Goal: Find specific page/section: Find specific page/section

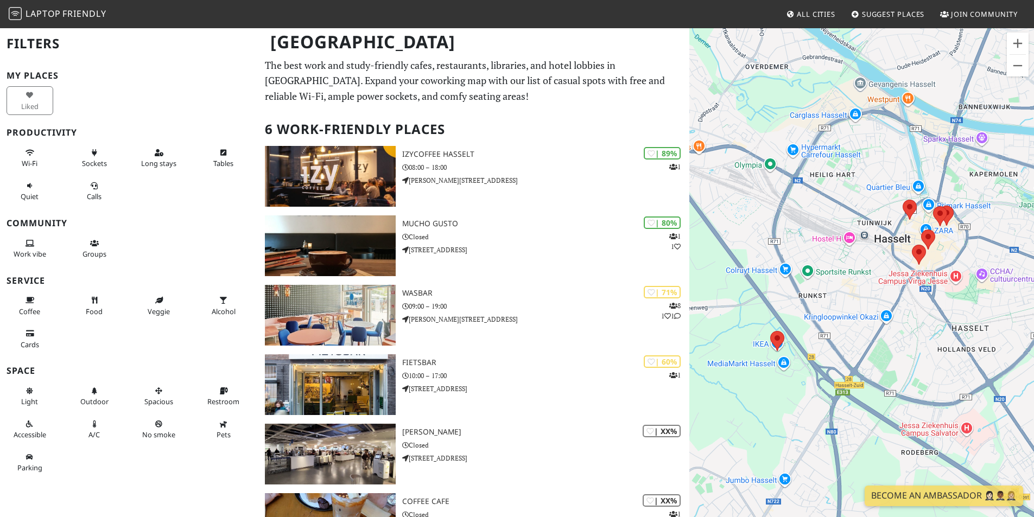
click at [32, 14] on span "Laptop" at bounding box center [43, 14] width 35 height 12
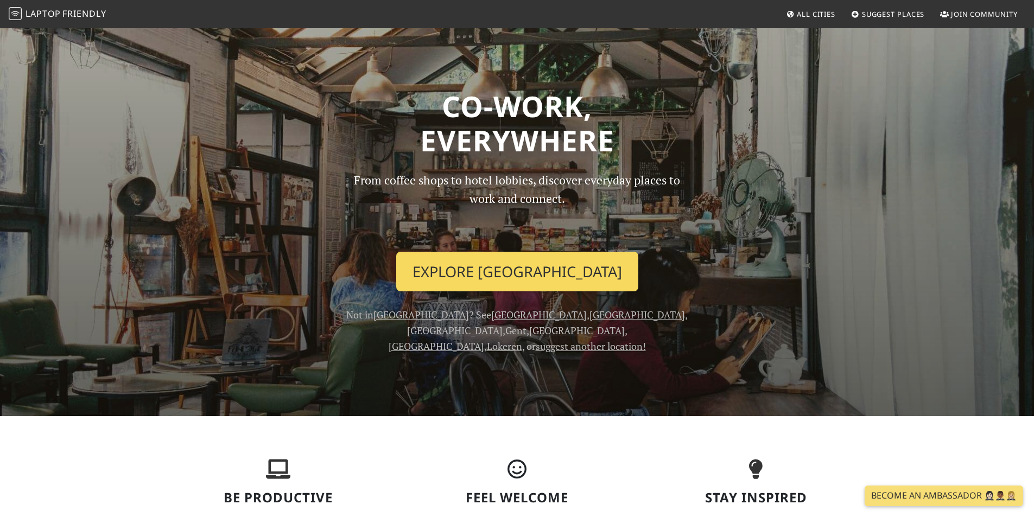
click at [525, 282] on link "Explore Antwerp" at bounding box center [517, 272] width 242 height 40
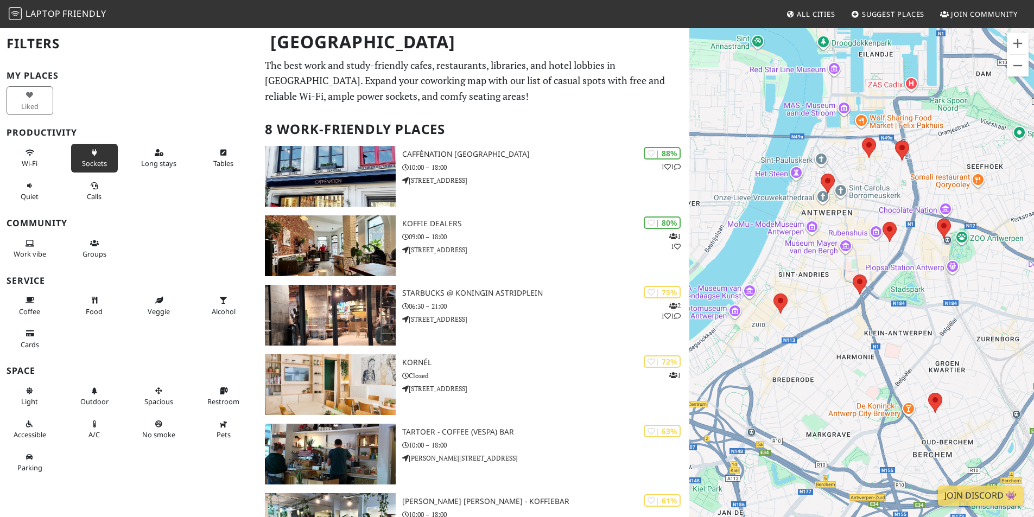
click at [98, 171] on button "Sockets" at bounding box center [94, 158] width 47 height 29
click at [77, 159] on button "Sockets" at bounding box center [94, 158] width 47 height 29
